Goal: Task Accomplishment & Management: Manage account settings

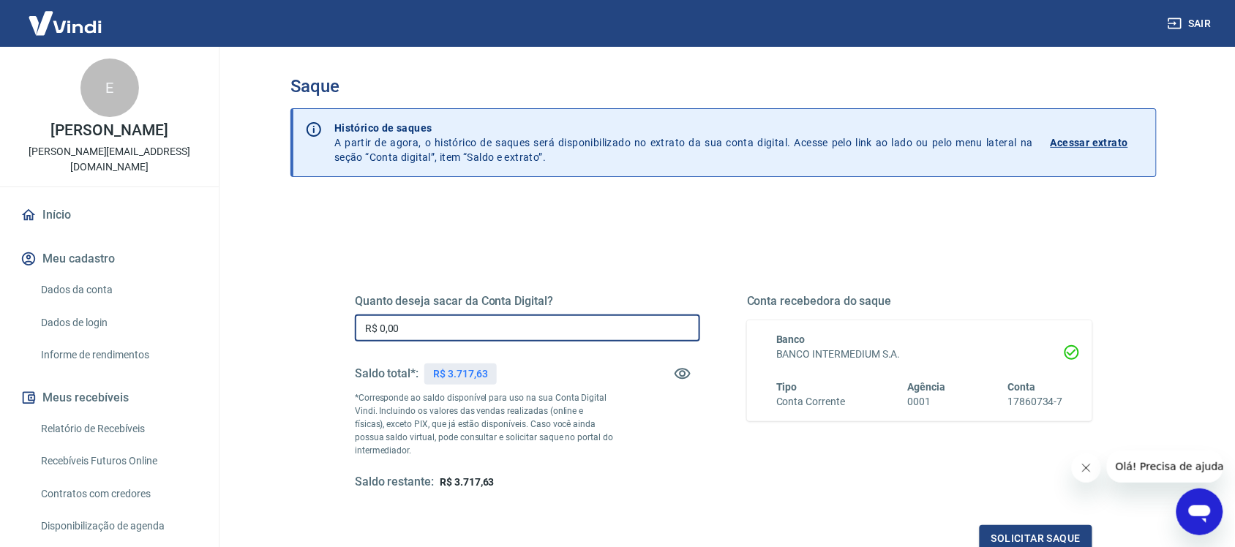
click at [447, 324] on input "R$ 0,00" at bounding box center [527, 328] width 345 height 27
type input "R$ 3.717,63"
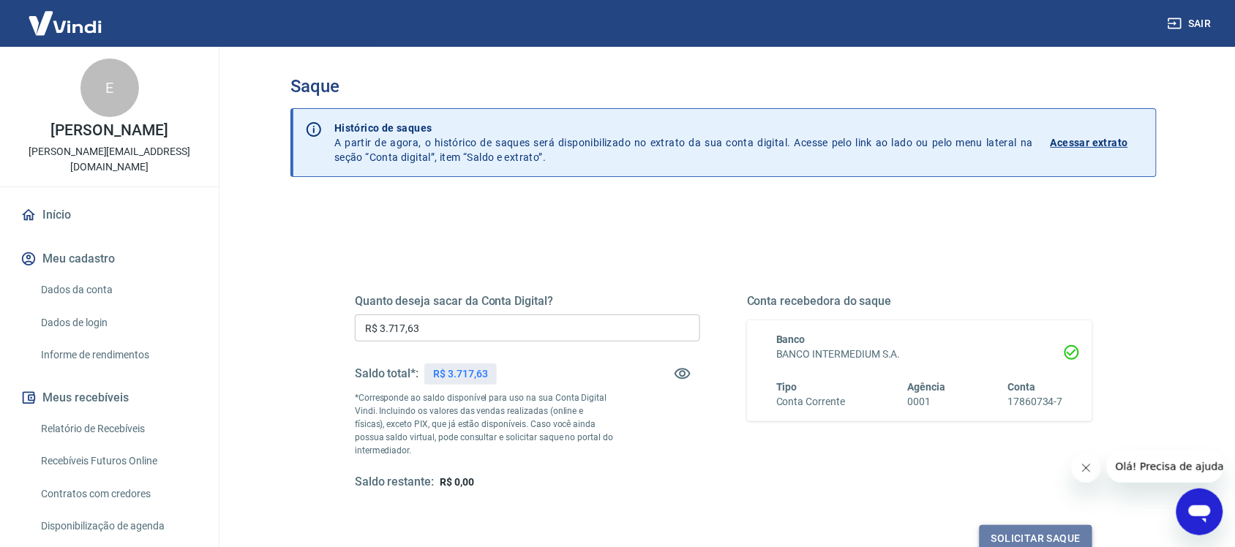
click at [1035, 533] on button "Solicitar saque" at bounding box center [1036, 538] width 113 height 27
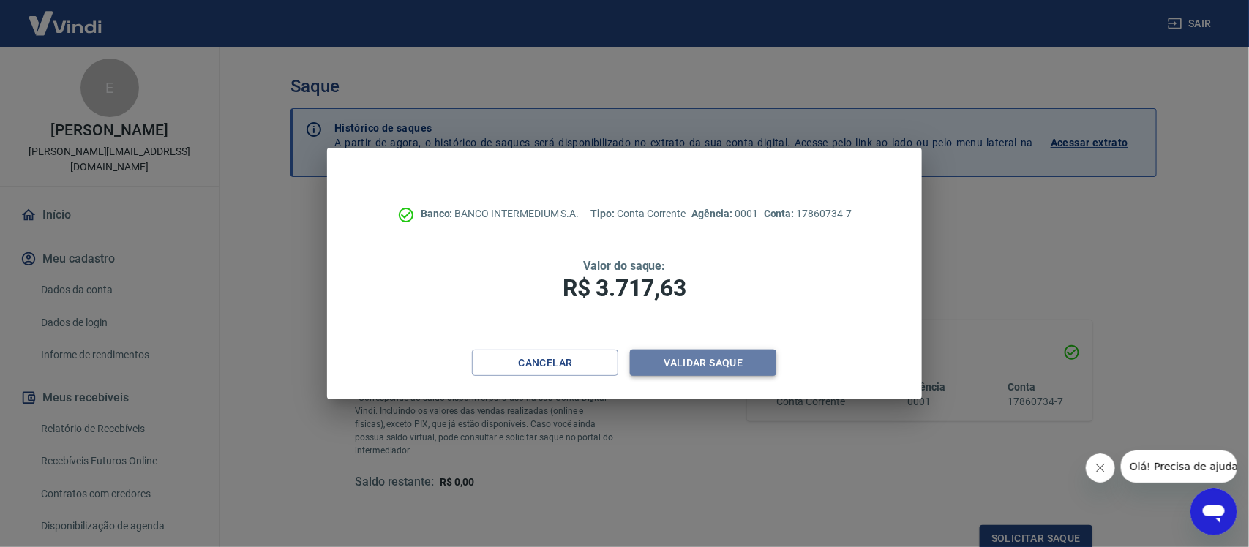
click at [696, 371] on button "Validar saque" at bounding box center [703, 363] width 146 height 27
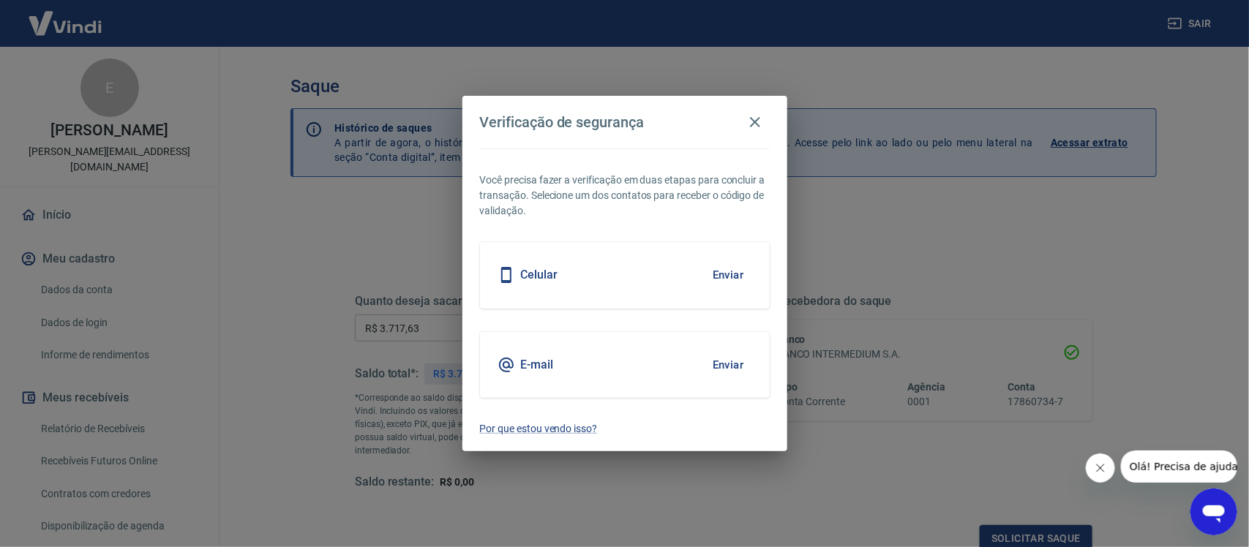
scroll to position [4, 0]
click at [729, 356] on button "Enviar" at bounding box center [729, 365] width 48 height 31
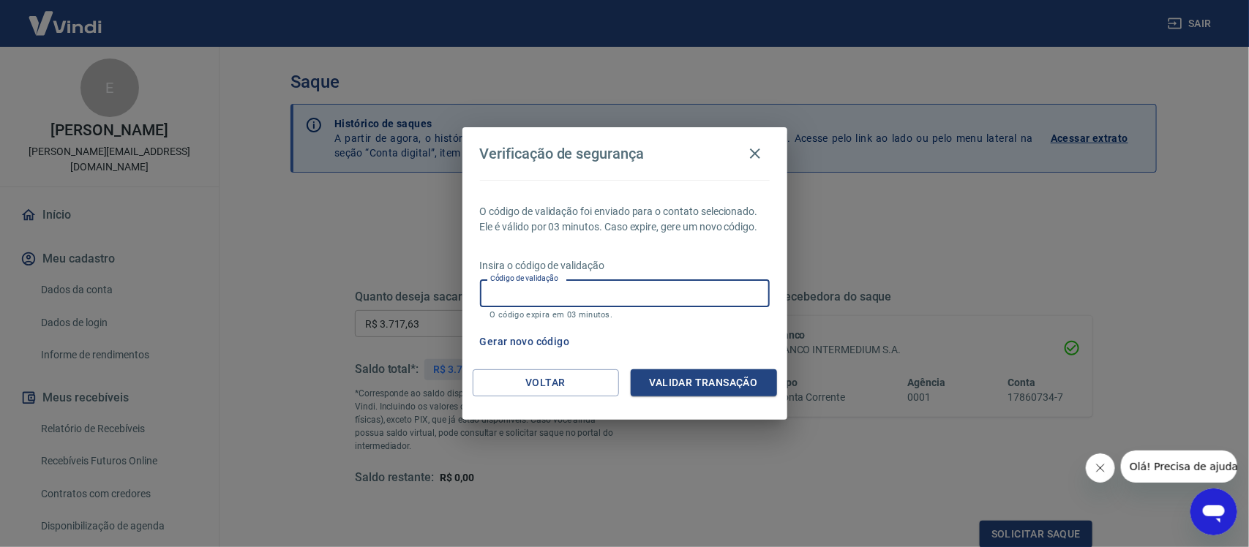
click at [685, 289] on input "Código de validação" at bounding box center [625, 292] width 290 height 27
type input "849653"
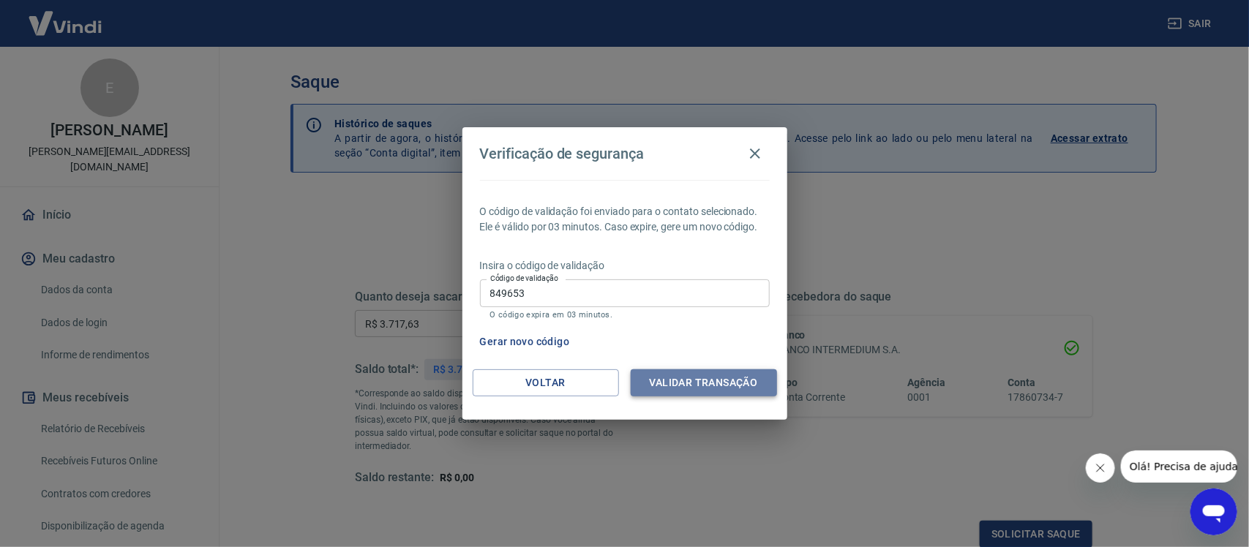
click at [726, 377] on button "Validar transação" at bounding box center [704, 382] width 146 height 27
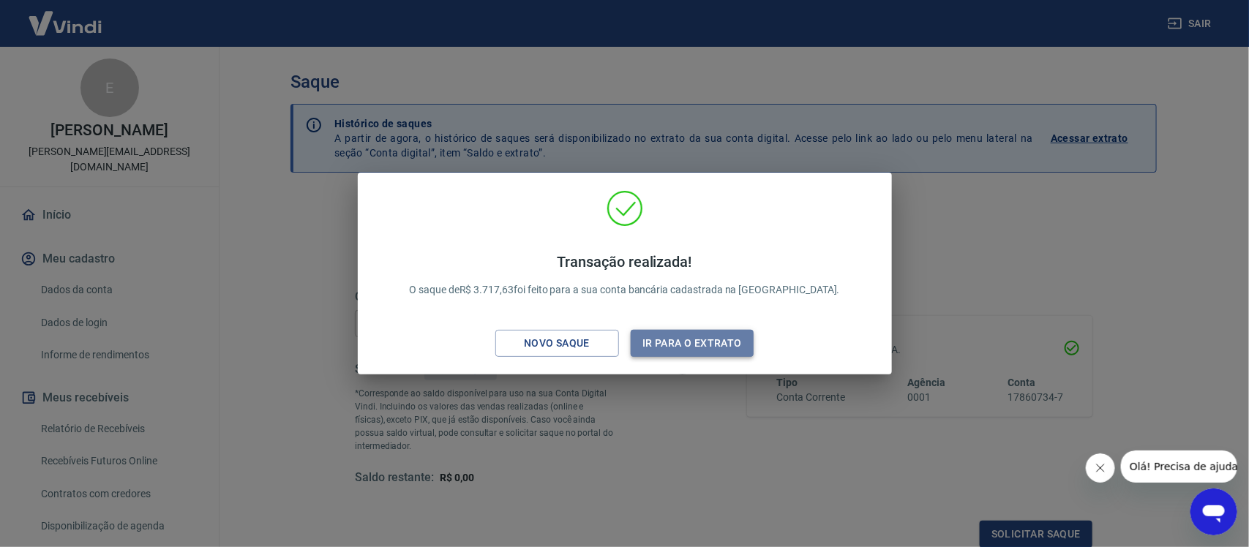
click at [701, 345] on button "Ir para o extrato" at bounding box center [693, 343] width 124 height 27
